Goal: Information Seeking & Learning: Learn about a topic

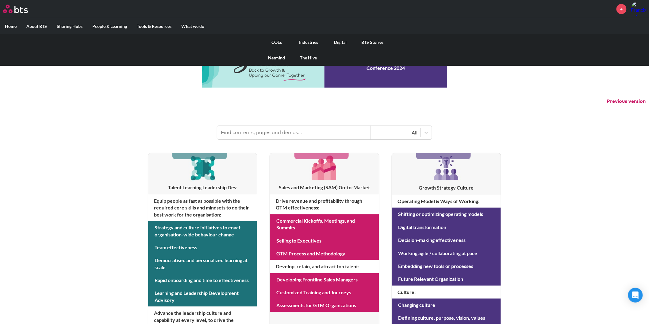
click at [281, 42] on link "COEs" at bounding box center [277, 42] width 32 height 16
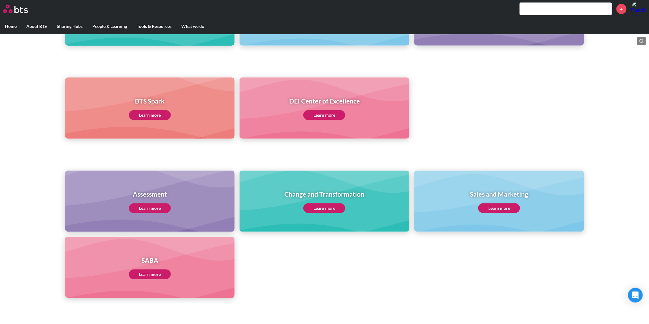
scroll to position [139, 0]
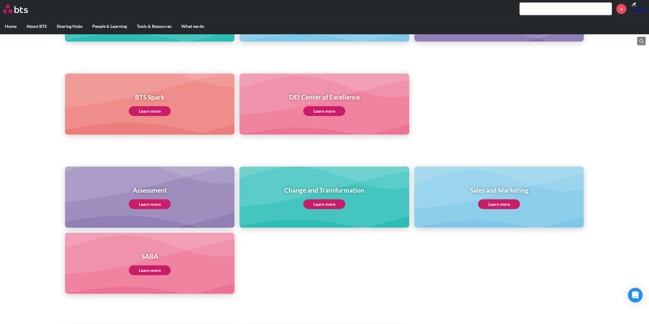
click at [316, 209] on div "Change and Transformation Learn more" at bounding box center [324, 197] width 170 height 61
click at [319, 206] on link "Learn more" at bounding box center [324, 205] width 42 height 10
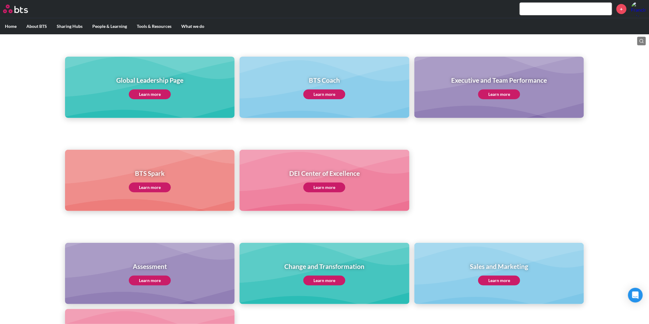
scroll to position [62, 0]
click at [323, 283] on link "Learn more" at bounding box center [324, 281] width 42 height 10
